Goal: Task Accomplishment & Management: Use online tool/utility

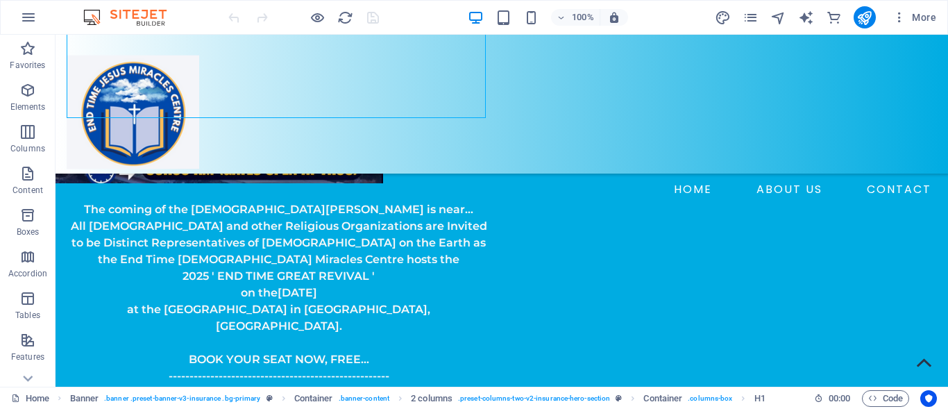
scroll to position [278, 0]
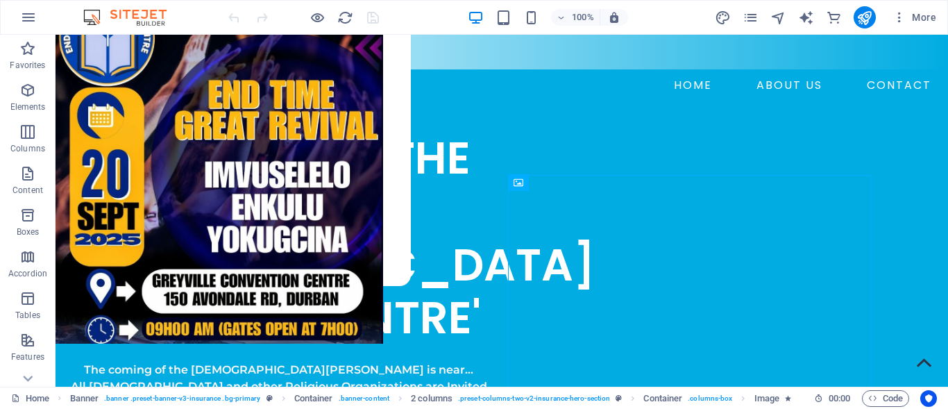
scroll to position [83, 0]
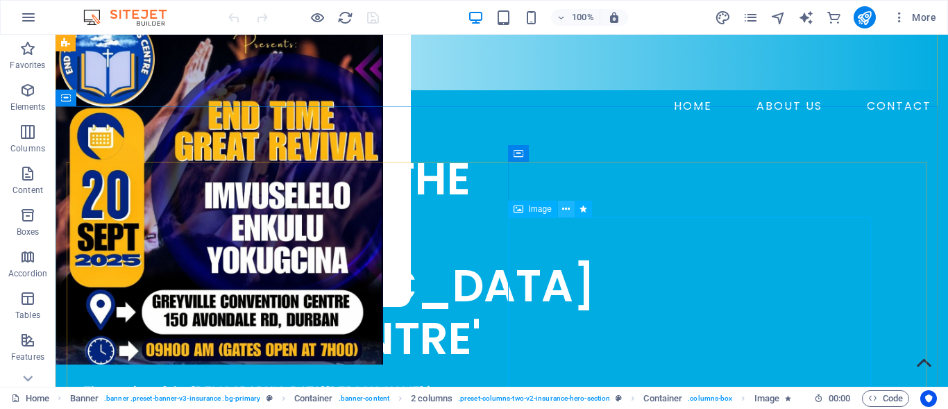
click at [566, 210] on icon at bounding box center [566, 209] width 8 height 15
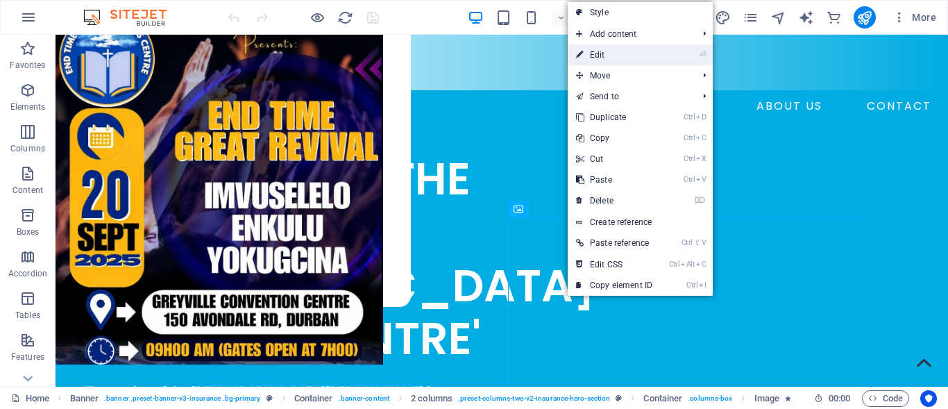
click at [599, 54] on link "⏎ Edit" at bounding box center [614, 54] width 93 height 21
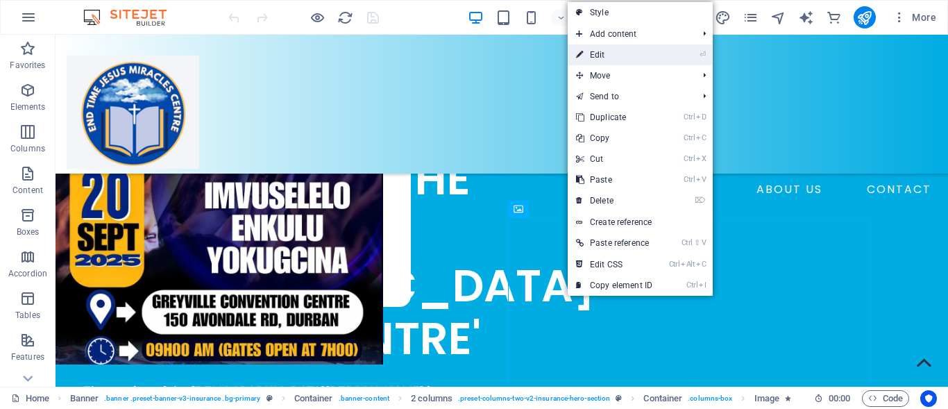
select select "px"
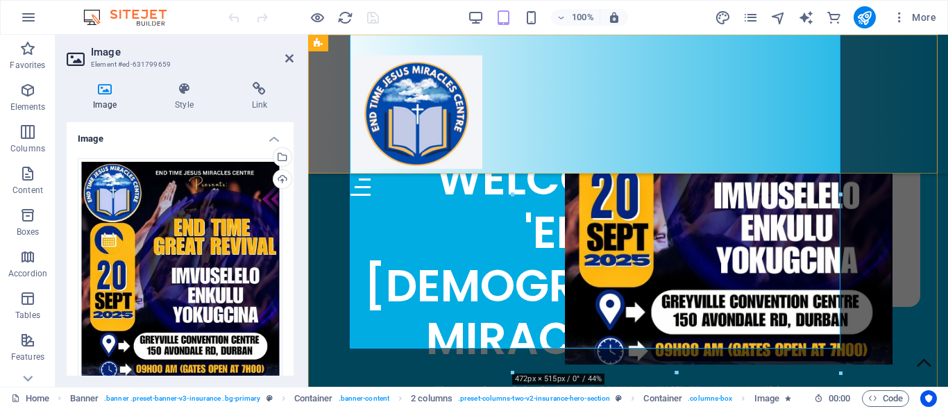
scroll to position [752, 0]
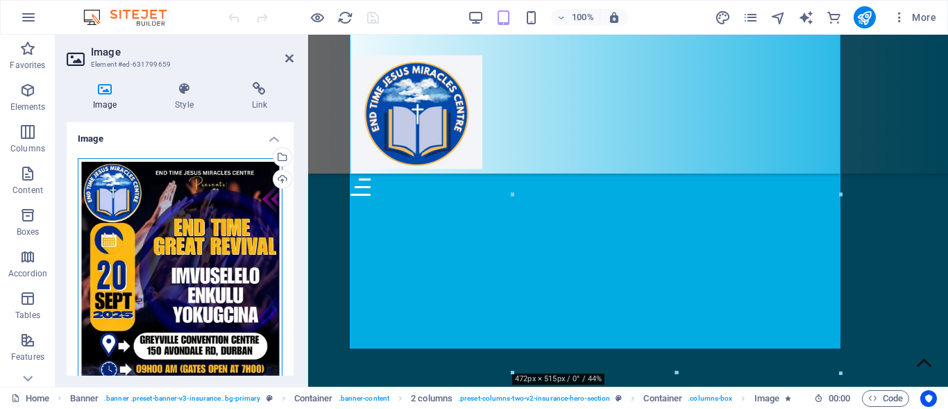
click at [171, 255] on div "Drag files here, click to choose files or select files from Files or our free s…" at bounding box center [180, 269] width 205 height 223
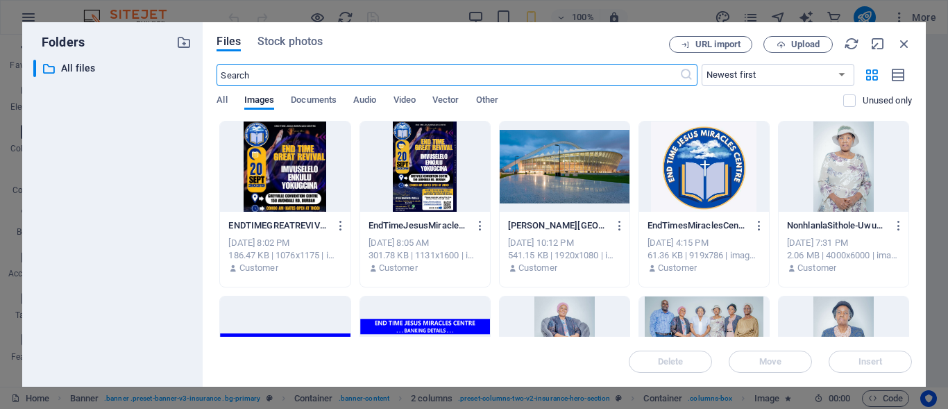
type input "100"
select select "%"
click at [912, 198] on div "Files Stock photos URL import Upload ​ Newest first Oldest first Name (A-Z) Nam…" at bounding box center [564, 204] width 723 height 364
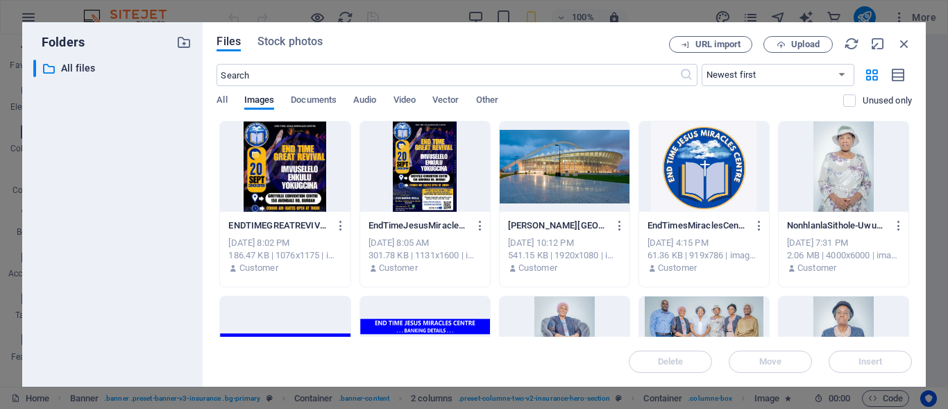
click at [912, 198] on div "Files Stock photos URL import Upload ​ Newest first Oldest first Name (A-Z) Nam…" at bounding box center [564, 204] width 723 height 364
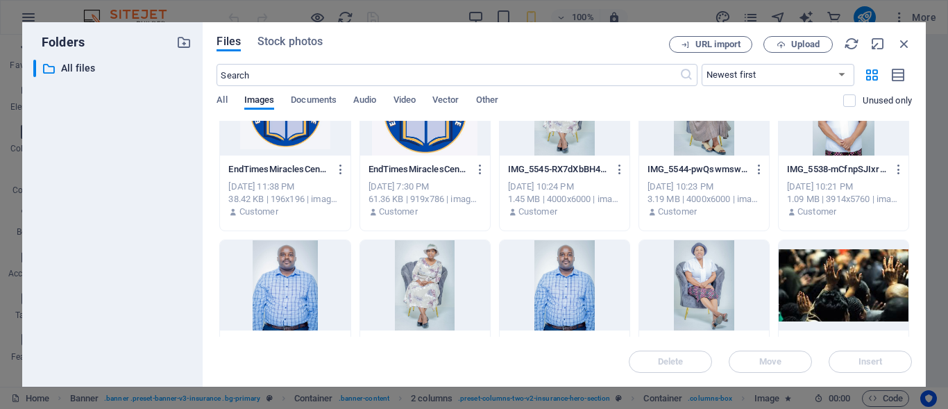
scroll to position [944, 0]
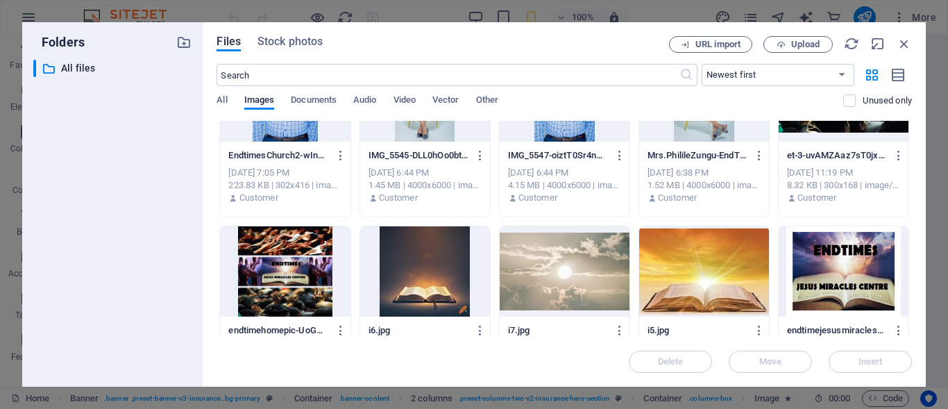
click at [912, 294] on div "Files Stock photos URL import Upload ​ Newest first Oldest first Name (A-Z) Nam…" at bounding box center [564, 204] width 723 height 364
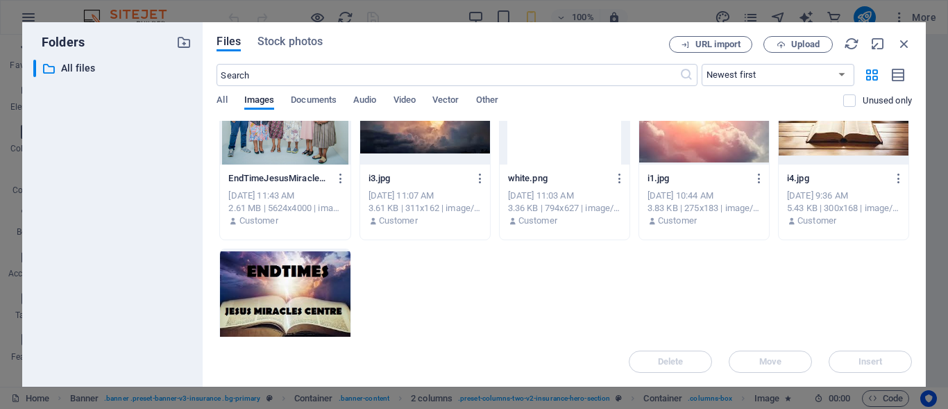
scroll to position [1322, 0]
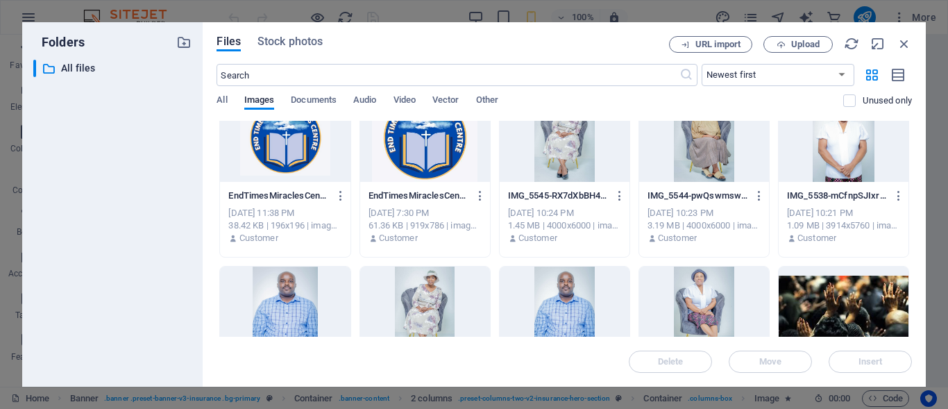
scroll to position [756, 0]
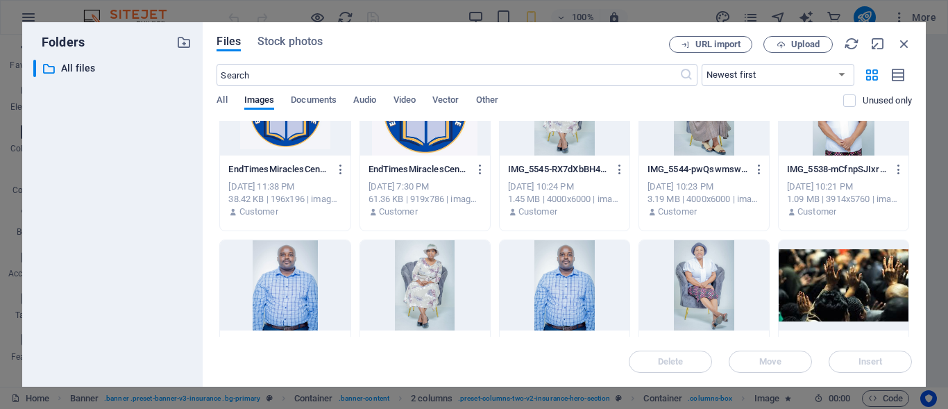
click at [912, 260] on div "Files Stock photos URL import Upload ​ Newest first Oldest first Name (A-Z) Nam…" at bounding box center [564, 204] width 723 height 364
click at [913, 264] on div "Files Stock photos URL import Upload ​ Newest first Oldest first Name (A-Z) Nam…" at bounding box center [564, 204] width 723 height 364
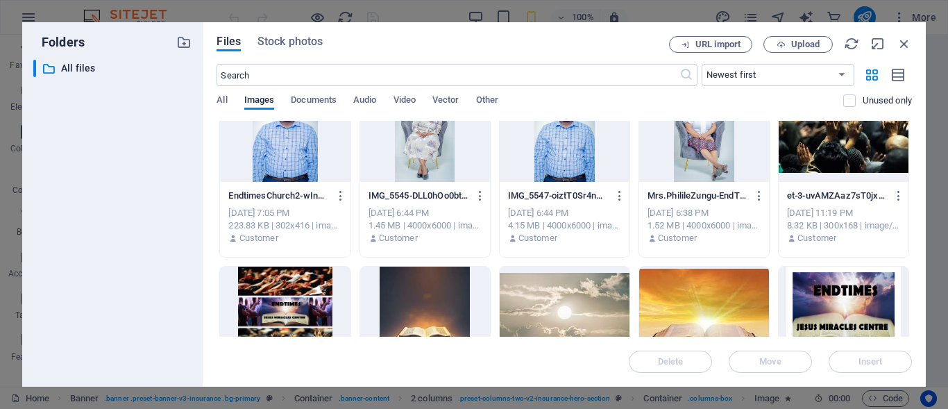
scroll to position [944, 0]
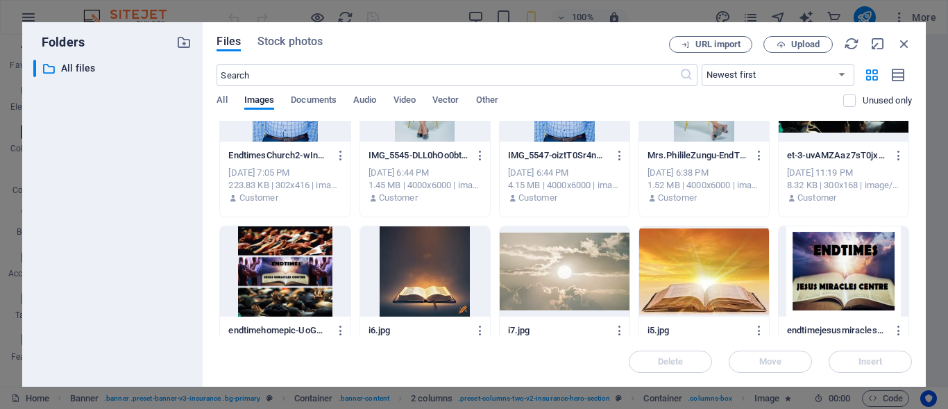
click at [308, 279] on div at bounding box center [285, 271] width 130 height 90
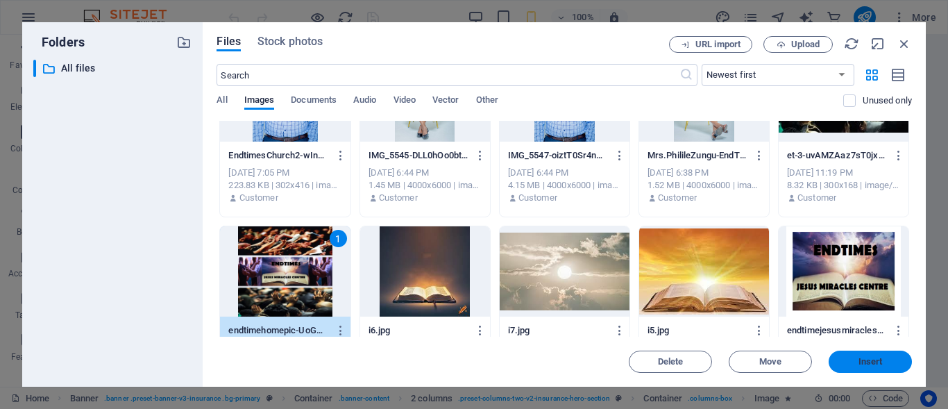
click at [861, 363] on span "Insert" at bounding box center [870, 361] width 24 height 8
type input "472"
select select "px"
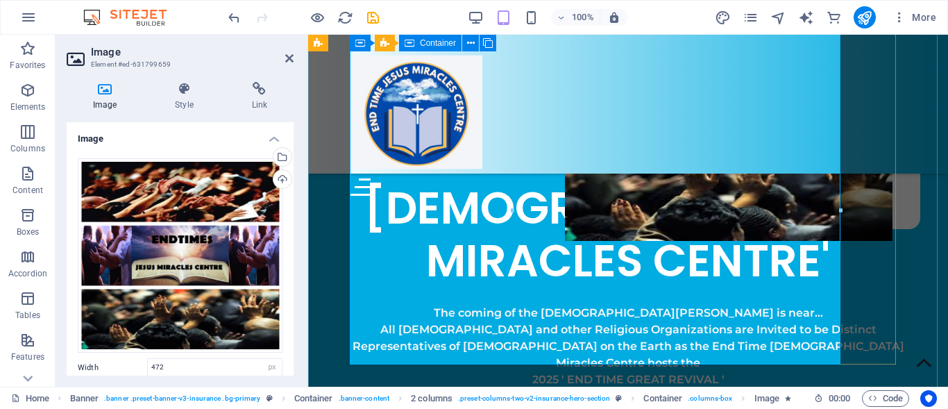
scroll to position [736, 0]
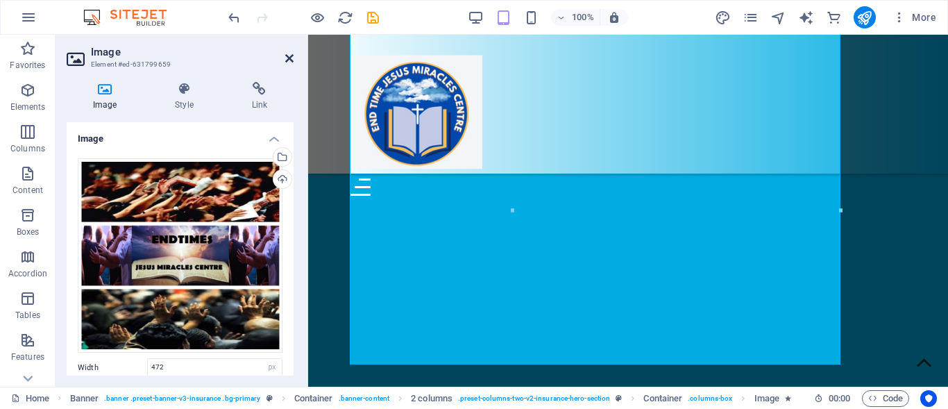
click at [291, 56] on icon at bounding box center [289, 58] width 8 height 11
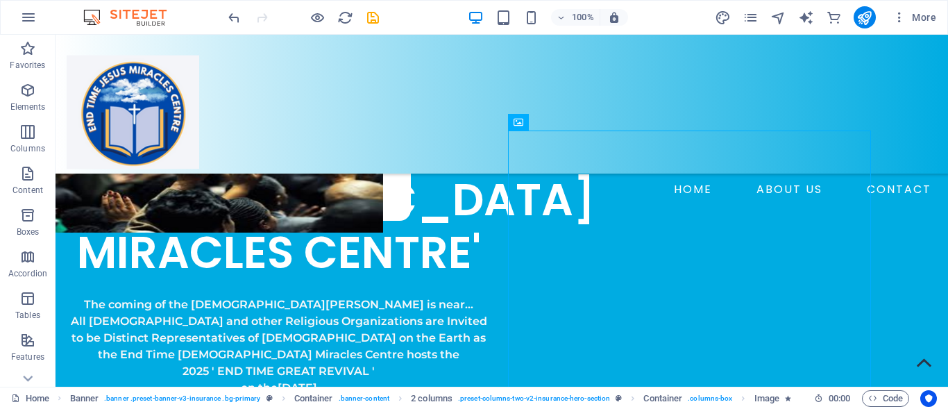
scroll to position [142, 0]
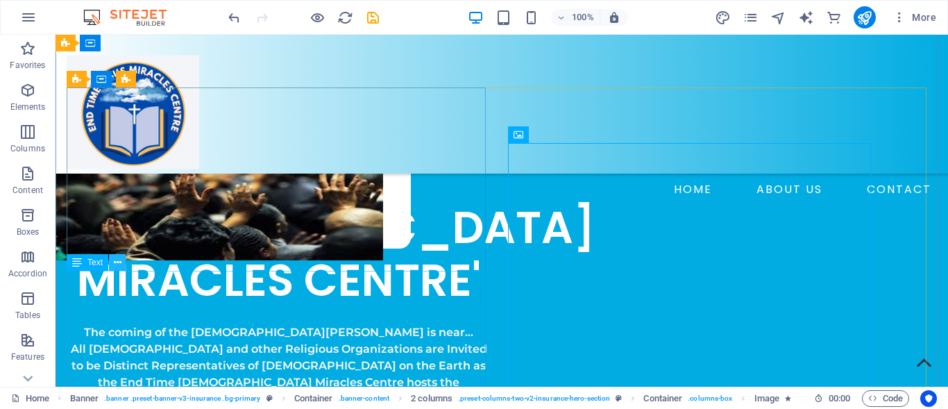
click at [114, 266] on icon at bounding box center [118, 262] width 8 height 15
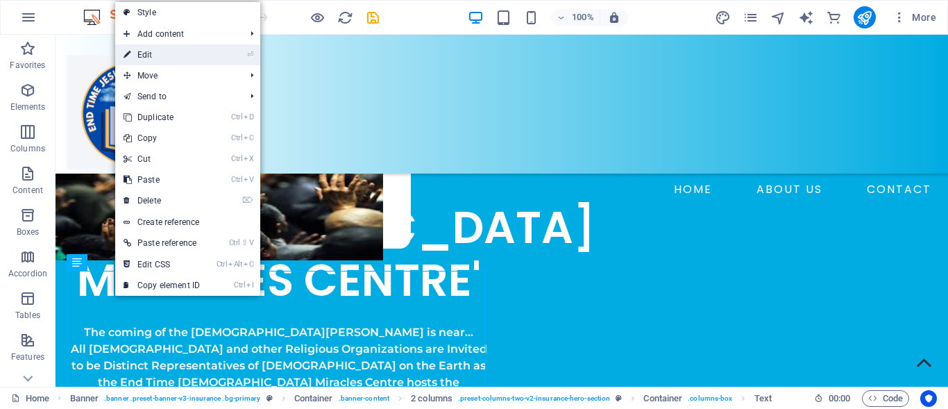
click at [169, 59] on link "⏎ Edit" at bounding box center [161, 54] width 93 height 21
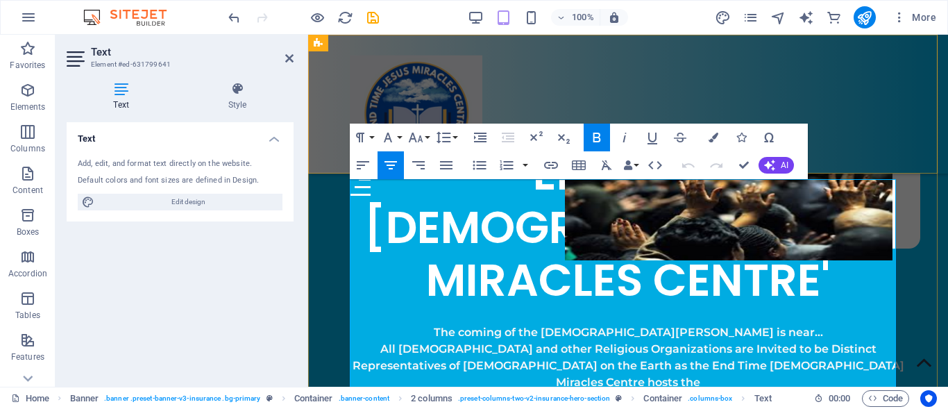
scroll to position [233, 0]
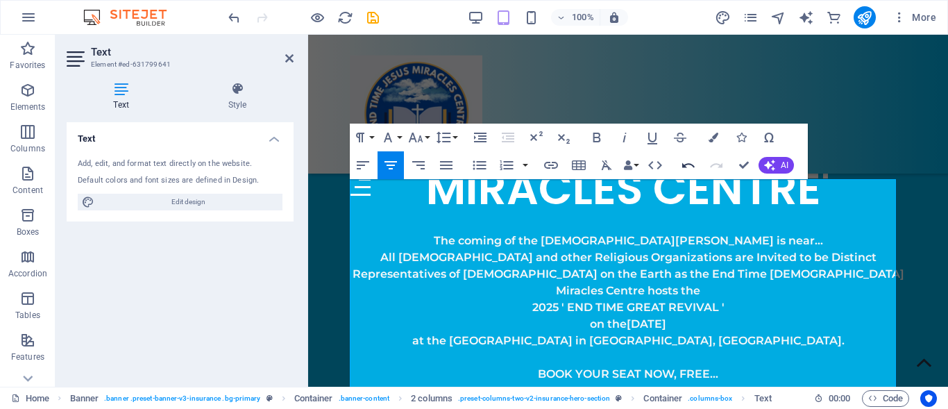
click at [687, 169] on icon "button" at bounding box center [688, 165] width 17 height 17
click at [593, 400] on span "CLICK HERE TO BOOK YOUR FREE SEAT" at bounding box center [628, 406] width 228 height 13
click at [553, 300] on strong "2025 ' END TIME GREAT REVIVAL '" at bounding box center [628, 306] width 192 height 13
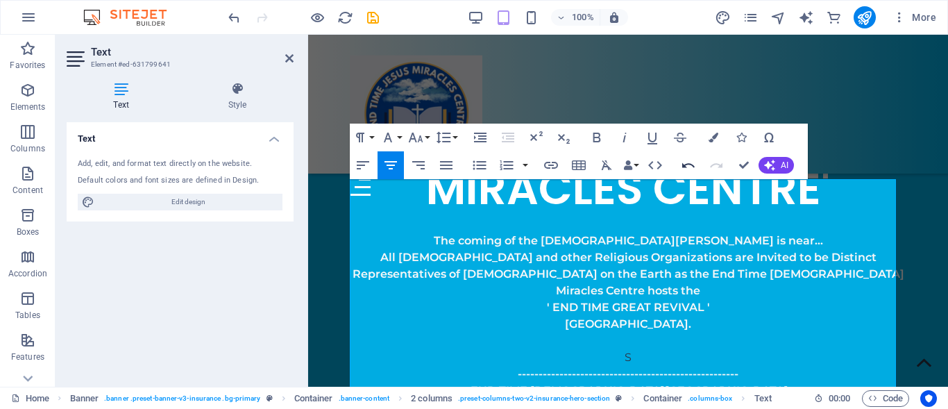
click at [687, 167] on icon "button" at bounding box center [688, 165] width 17 height 17
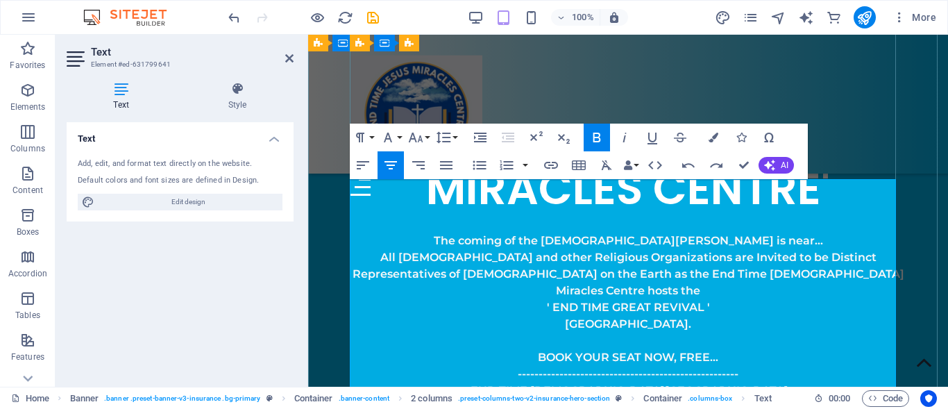
click at [594, 350] on strong "BOOK YOUR SEAT NOW, FREE..." at bounding box center [628, 356] width 180 height 13
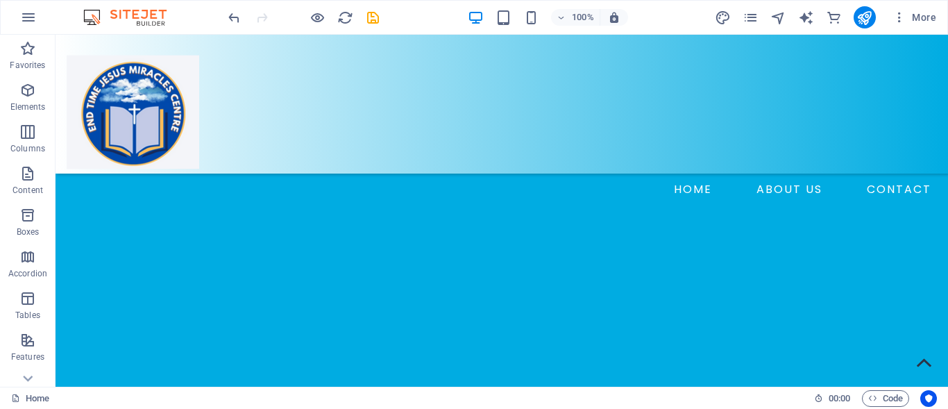
scroll to position [655, 0]
click at [130, 289] on icon at bounding box center [129, 284] width 8 height 15
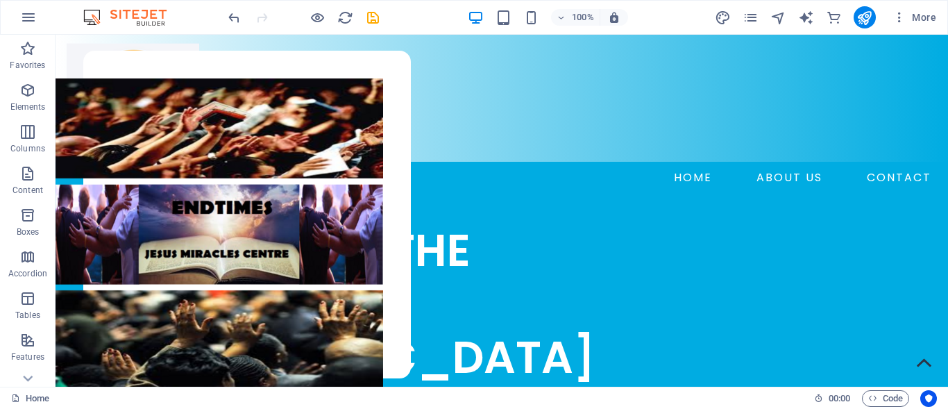
scroll to position [0, 0]
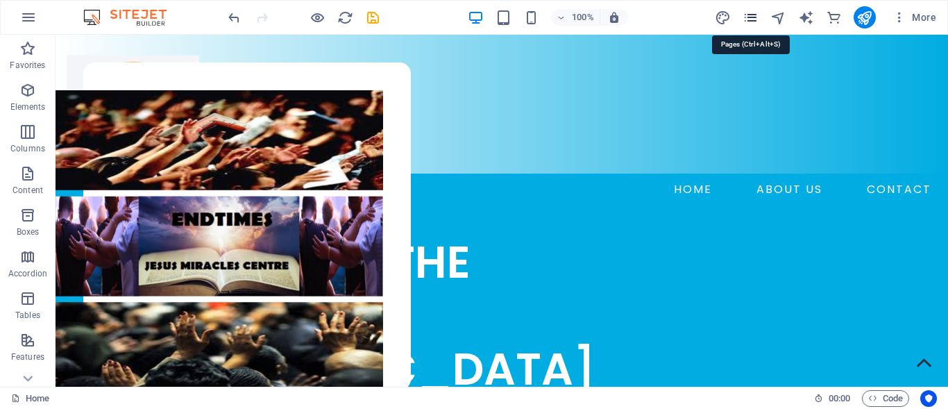
click at [752, 20] on icon "pages" at bounding box center [750, 18] width 16 height 16
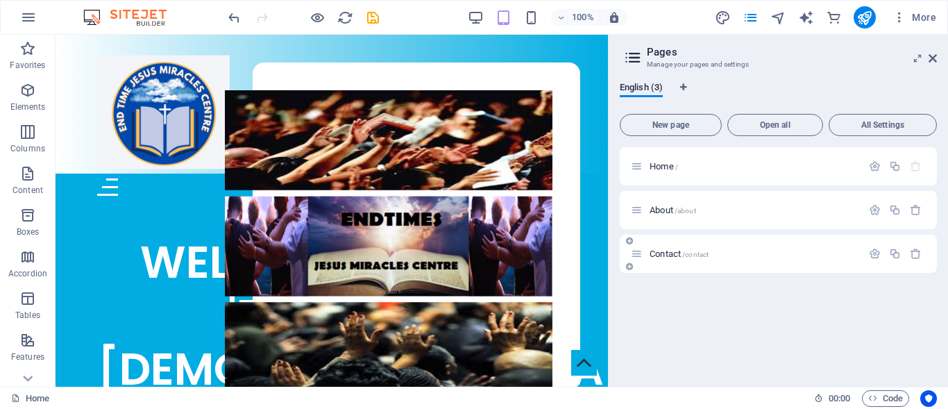
click at [724, 251] on p "Contact /contact" at bounding box center [754, 253] width 208 height 9
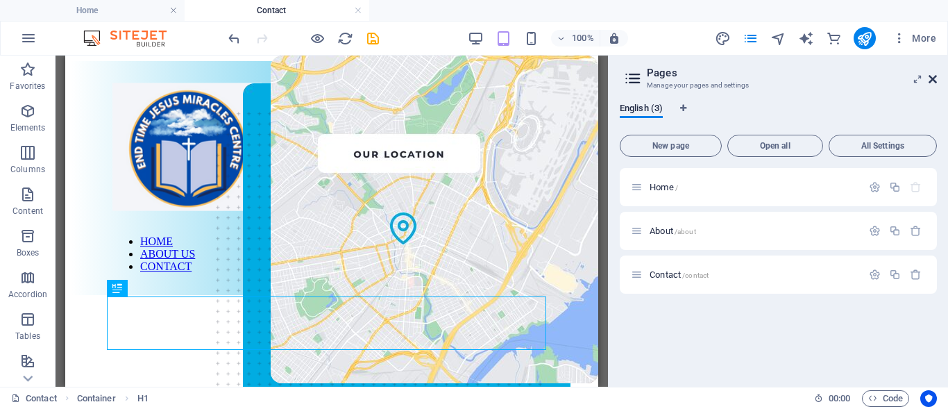
click at [935, 80] on icon at bounding box center [932, 79] width 8 height 11
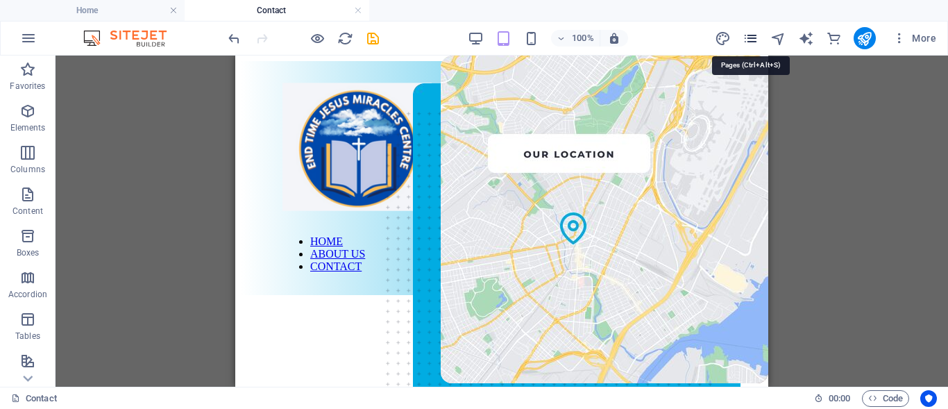
click at [751, 35] on icon "pages" at bounding box center [750, 39] width 16 height 16
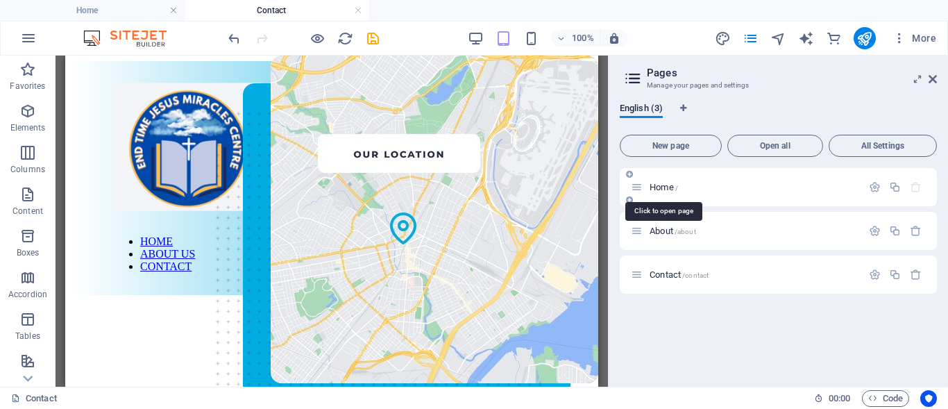
click at [672, 189] on span "Home /" at bounding box center [664, 187] width 28 height 10
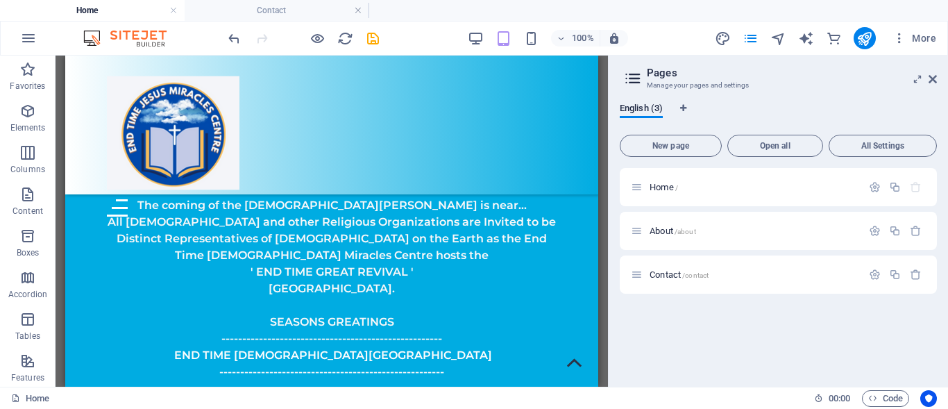
scroll to position [579, 0]
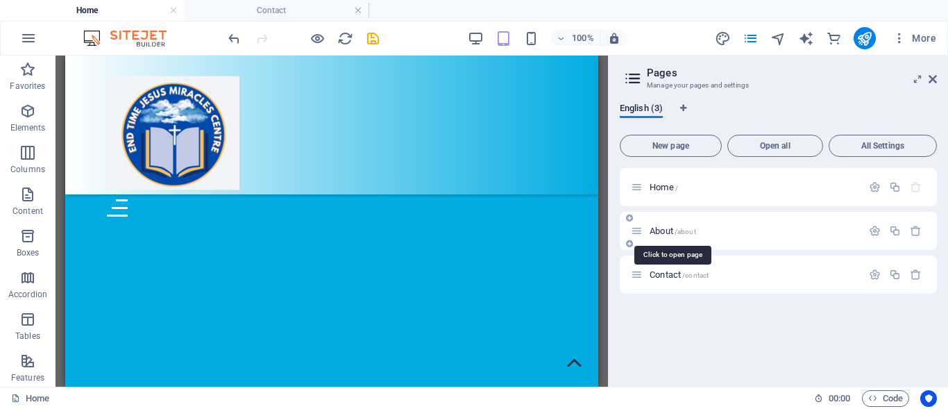
click at [668, 232] on span "About /about" at bounding box center [673, 231] width 46 height 10
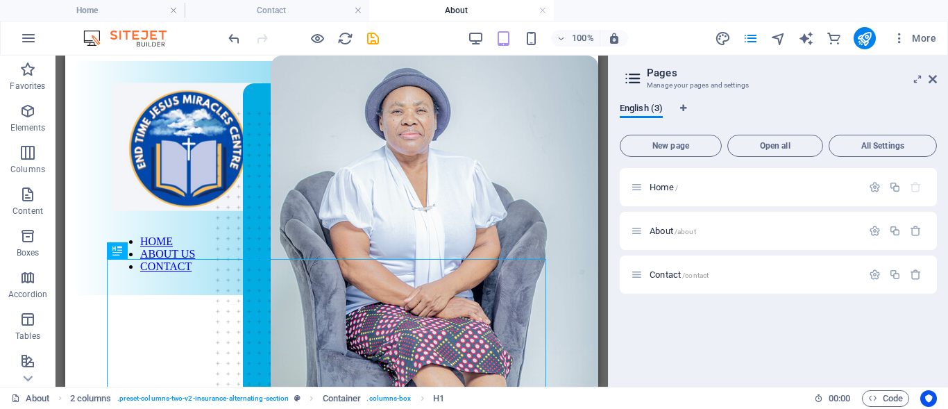
scroll to position [625, 0]
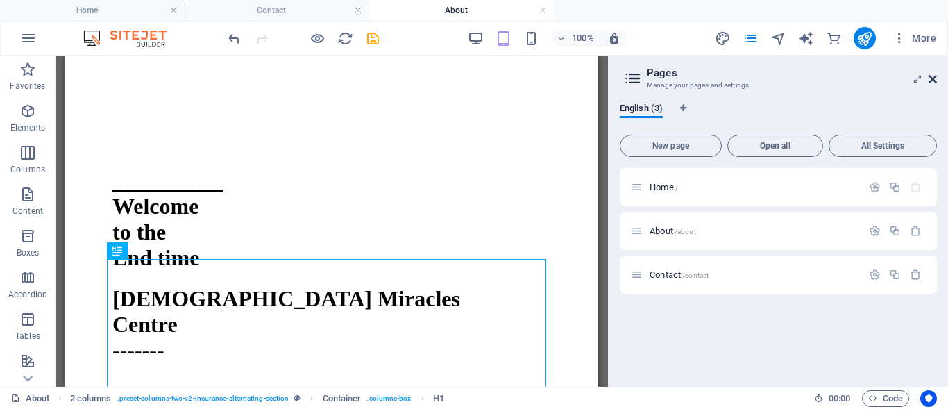
click at [931, 78] on icon at bounding box center [932, 79] width 8 height 11
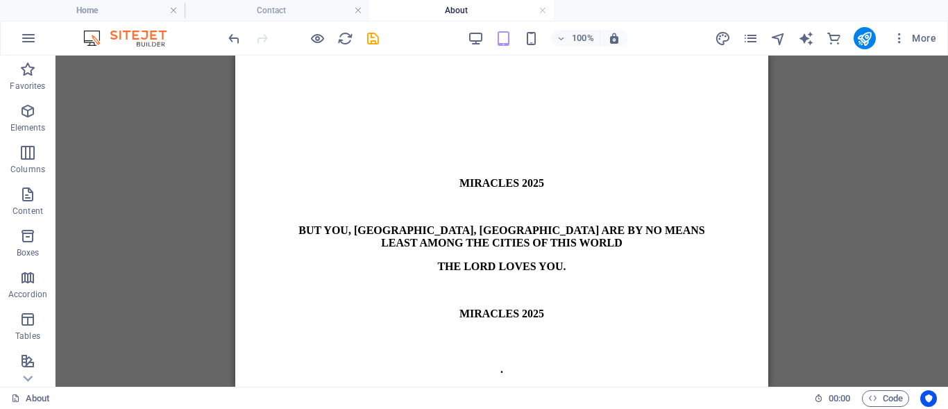
scroll to position [2063, 0]
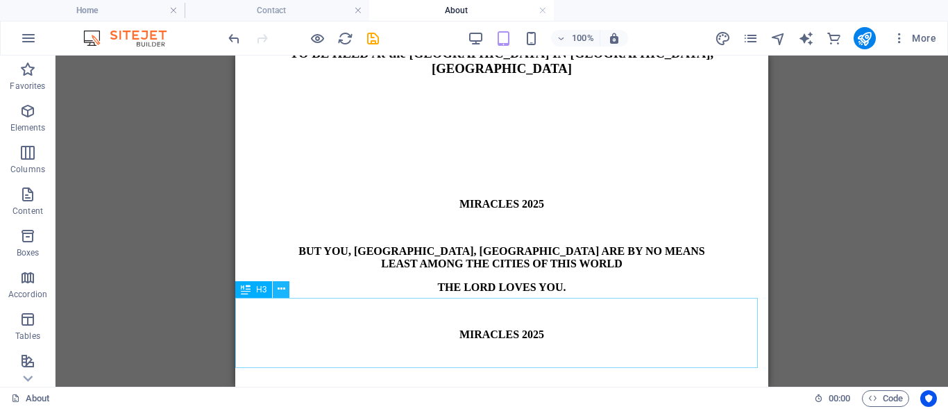
click at [284, 291] on icon at bounding box center [282, 289] width 8 height 15
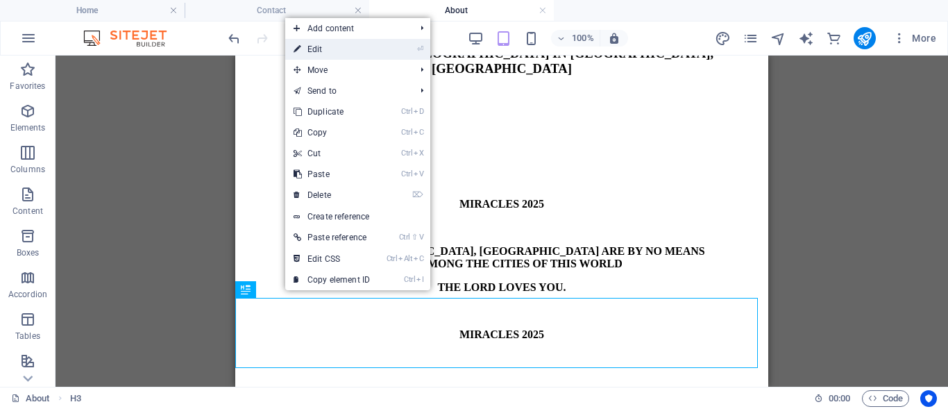
click at [324, 51] on link "⏎ Edit" at bounding box center [331, 49] width 93 height 21
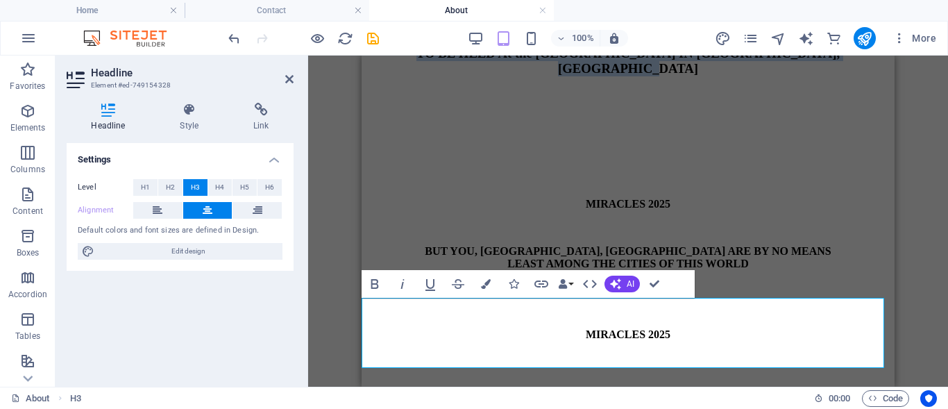
click at [416, 76] on span "TO BE HELD At the [GEOGRAPHIC_DATA] IN [GEOGRAPHIC_DATA], [GEOGRAPHIC_DATA]" at bounding box center [627, 61] width 423 height 30
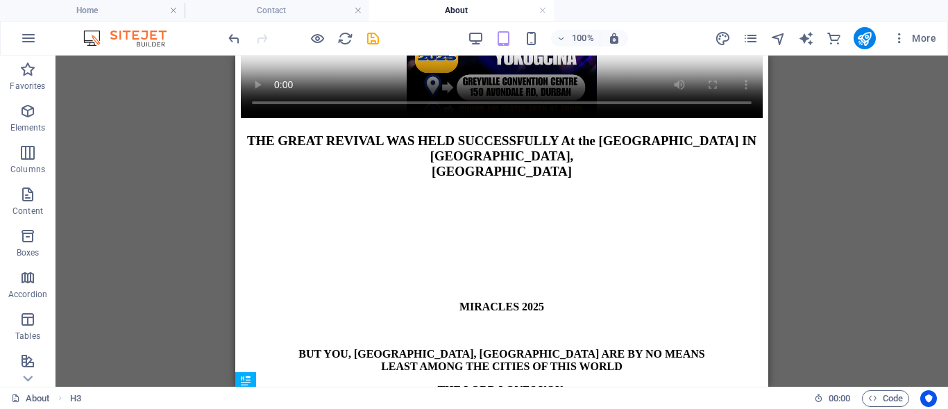
scroll to position [1952, 0]
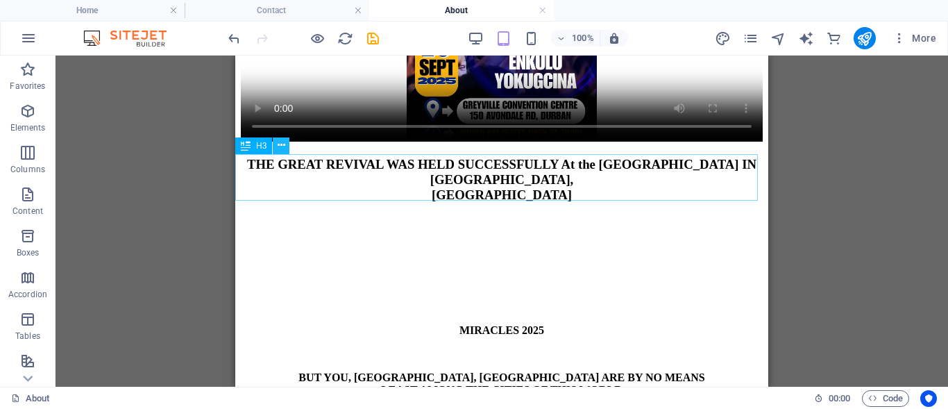
click at [282, 148] on icon at bounding box center [282, 145] width 8 height 15
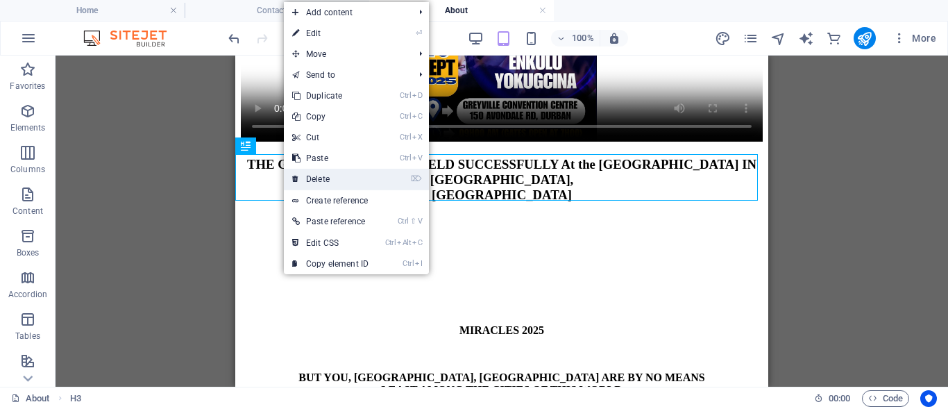
click at [351, 178] on link "⌦ Delete" at bounding box center [330, 179] width 93 height 21
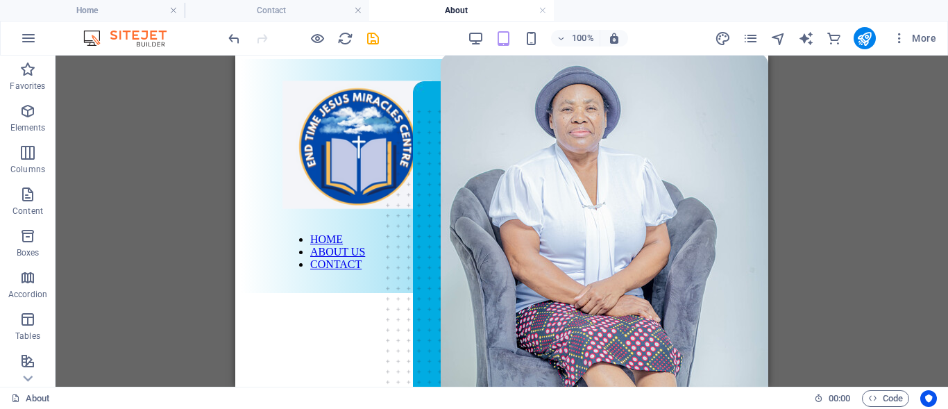
scroll to position [0, 0]
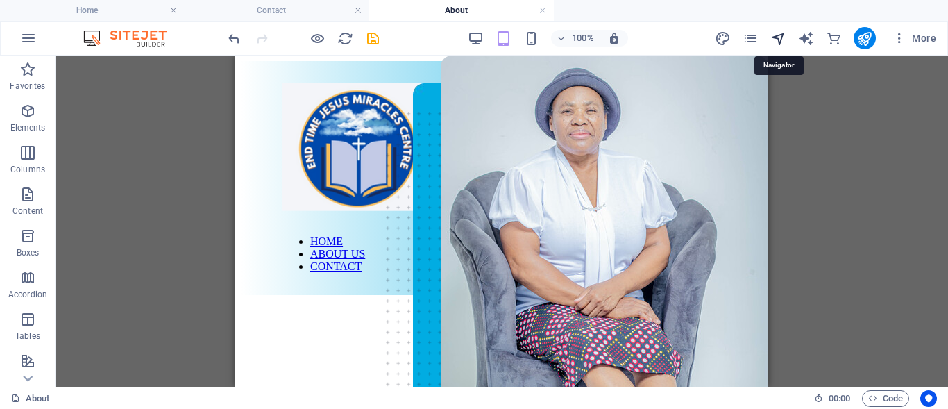
click at [778, 42] on icon "navigator" at bounding box center [778, 39] width 16 height 16
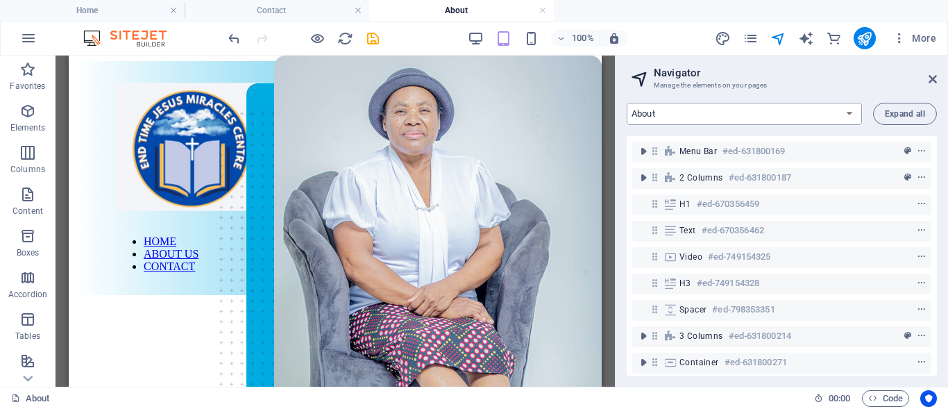
click at [849, 113] on select "Home About Contact" at bounding box center [744, 114] width 235 height 22
select select "12387409-en"
click at [627, 103] on select "Home About Contact" at bounding box center [744, 114] width 235 height 22
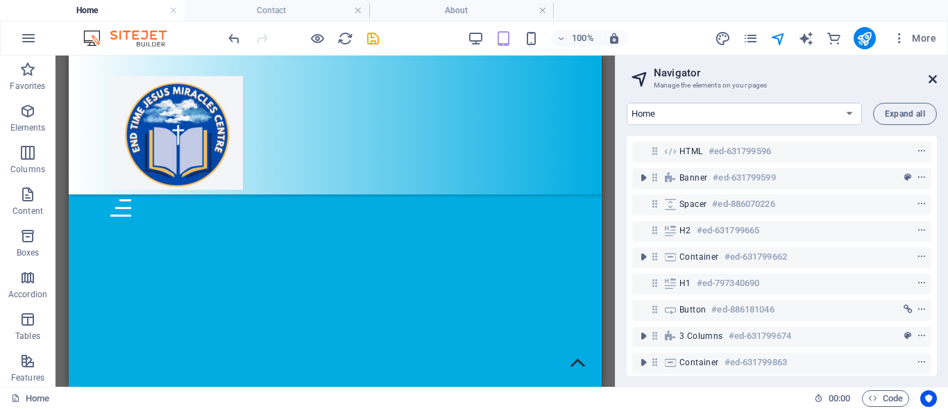
click at [932, 76] on icon at bounding box center [932, 79] width 8 height 11
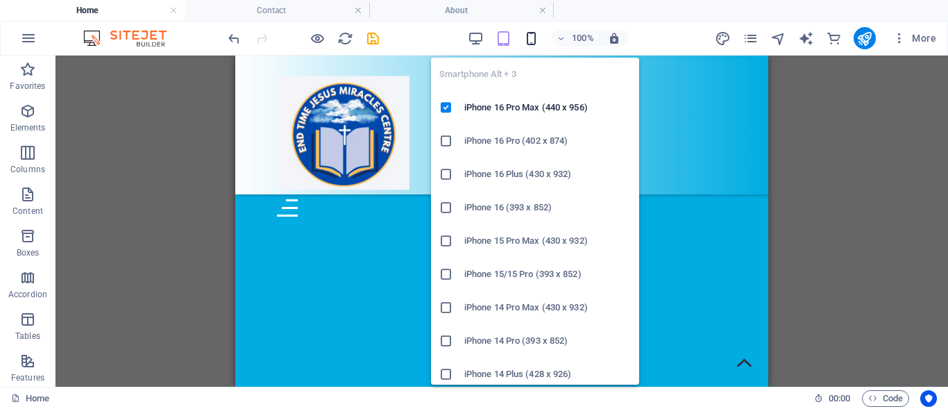
click at [530, 43] on icon "button" at bounding box center [531, 39] width 16 height 16
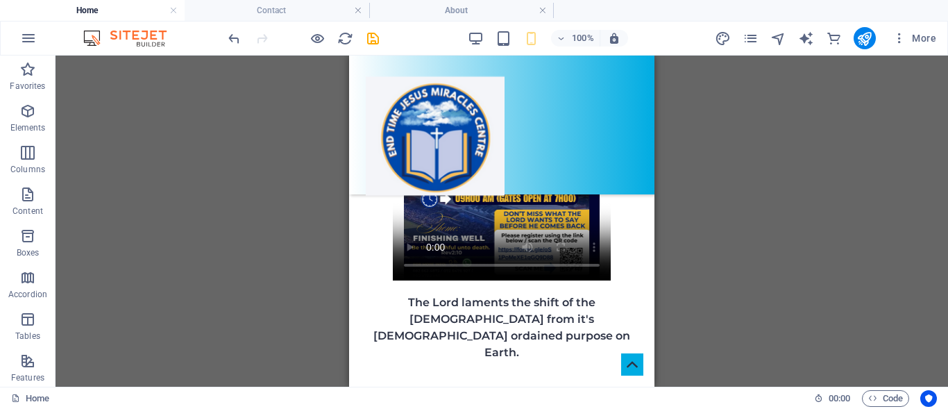
scroll to position [1364, 0]
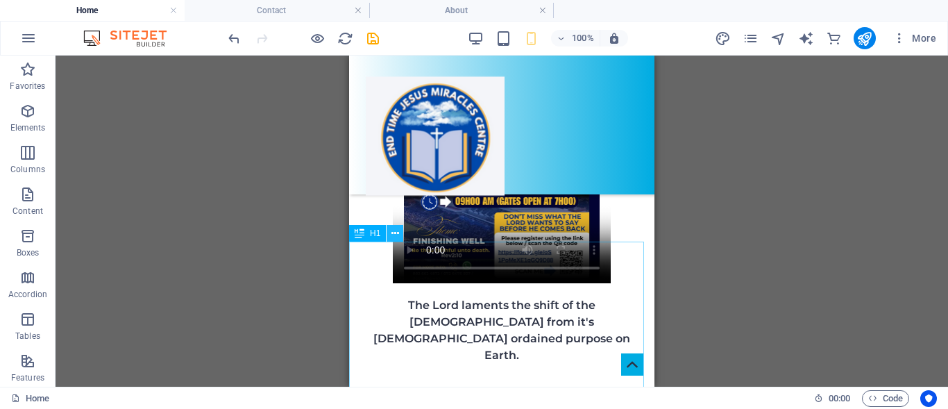
click at [395, 236] on icon at bounding box center [395, 233] width 8 height 15
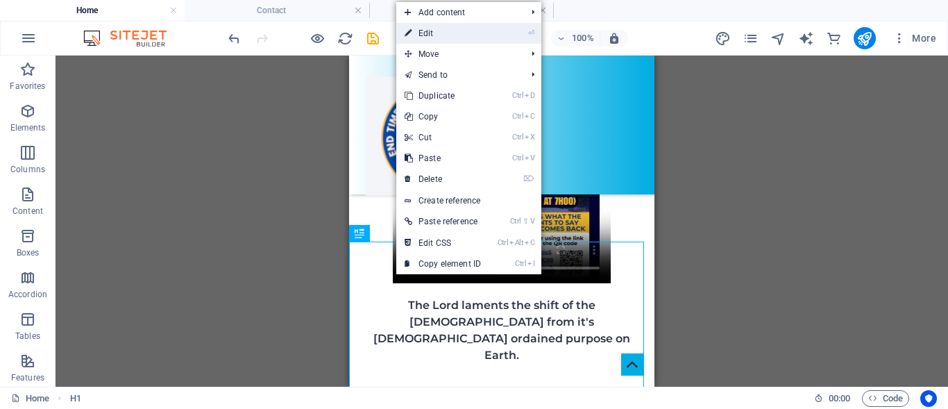
click at [455, 39] on link "⏎ Edit" at bounding box center [442, 33] width 93 height 21
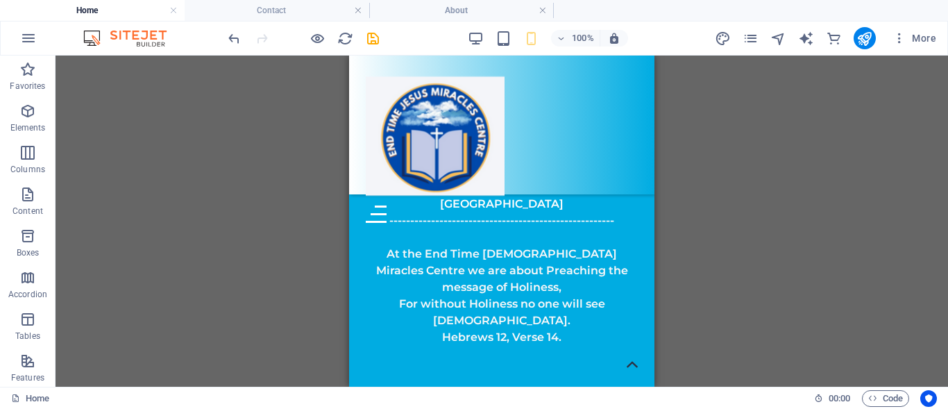
scroll to position [0, 0]
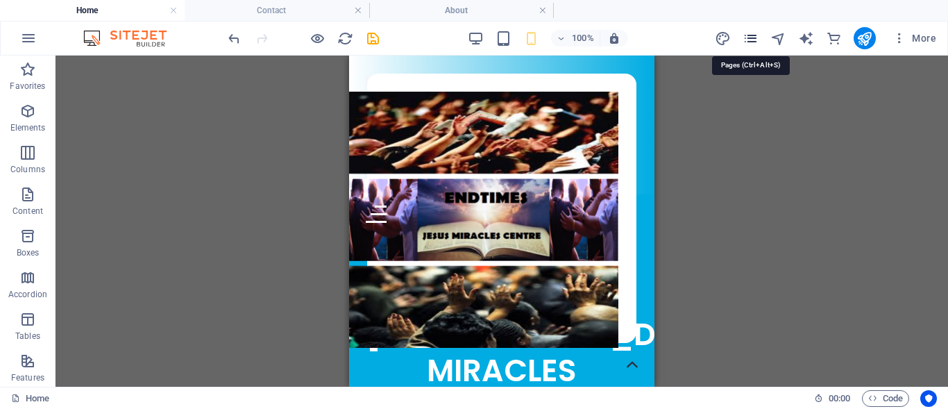
click at [748, 39] on icon "pages" at bounding box center [750, 39] width 16 height 16
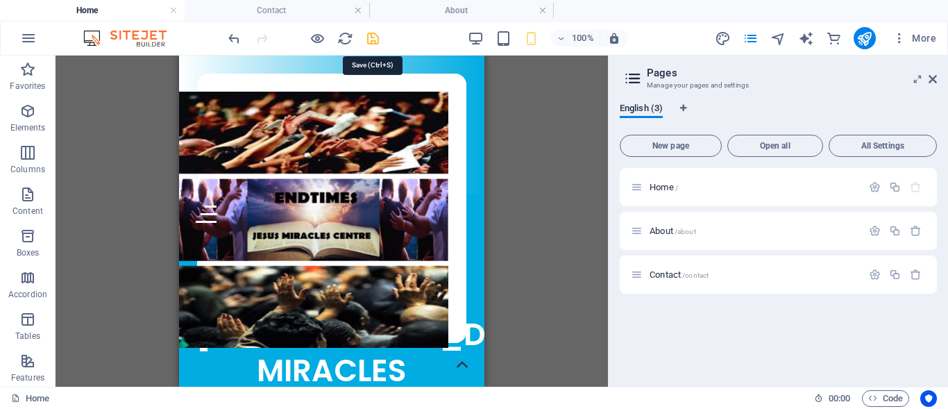
click at [371, 38] on icon "save" at bounding box center [373, 39] width 16 height 16
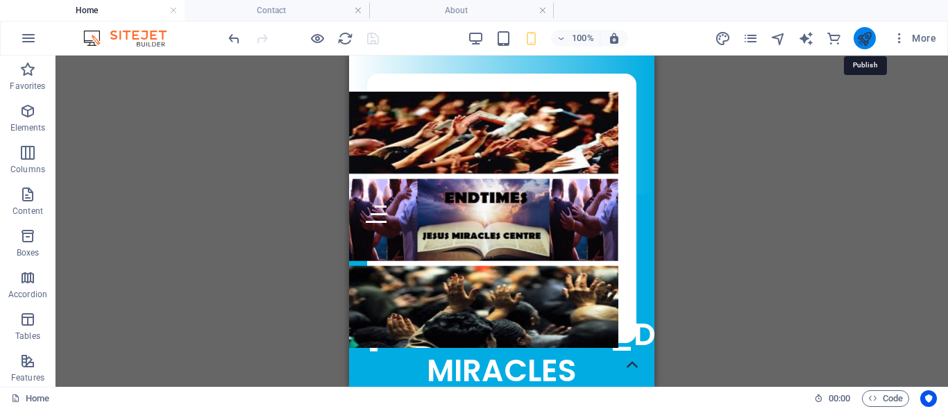
click at [868, 40] on icon "publish" at bounding box center [864, 39] width 16 height 16
